Goal: Information Seeking & Learning: Learn about a topic

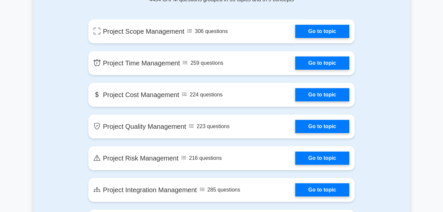
scroll to position [369, 0]
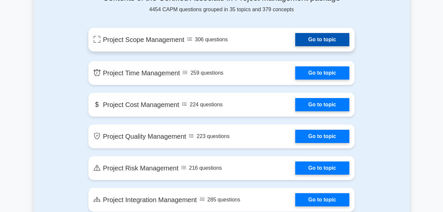
click at [327, 34] on link "Go to topic" at bounding box center [322, 39] width 54 height 13
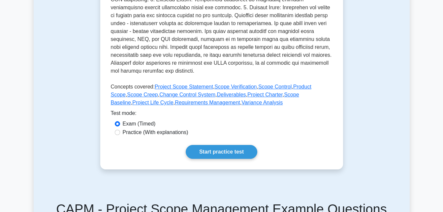
scroll to position [244, 0]
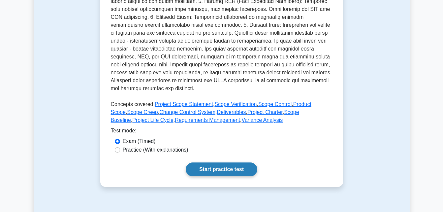
click at [232, 166] on link "Start practice test" at bounding box center [222, 169] width 72 height 14
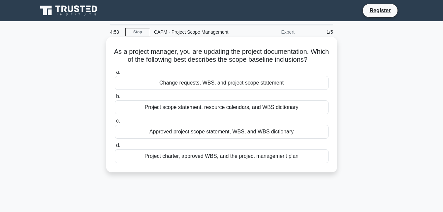
click at [244, 78] on div "Change requests, WBS, and project scope statement" at bounding box center [222, 83] width 214 height 14
click at [115, 74] on input "a. Change requests, WBS, and project scope statement" at bounding box center [115, 72] width 0 height 4
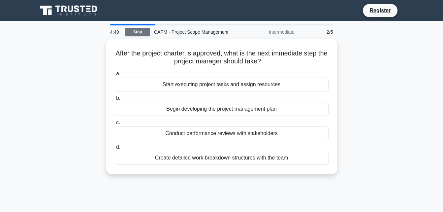
click at [145, 30] on link "Stop" at bounding box center [137, 32] width 25 height 8
